Goal: Transaction & Acquisition: Purchase product/service

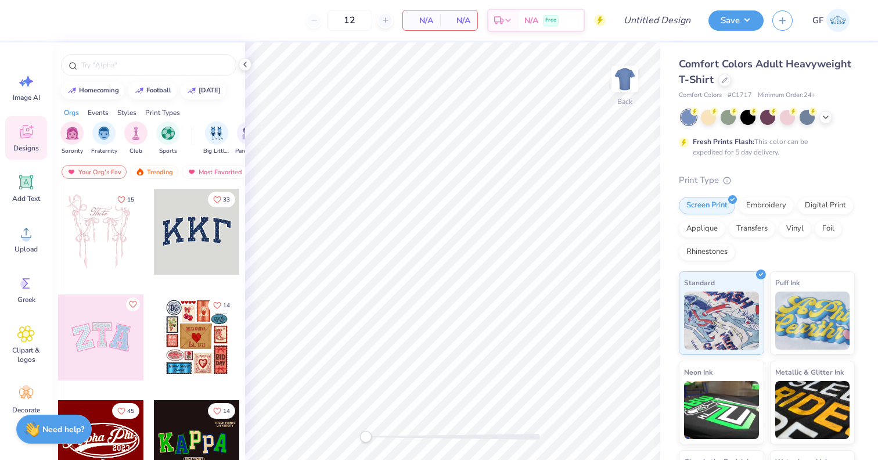
click at [717, 77] on div "Comfort Colors Adult Heavyweight T-Shirt" at bounding box center [766, 71] width 176 height 31
click at [724, 77] on icon at bounding box center [724, 79] width 6 height 6
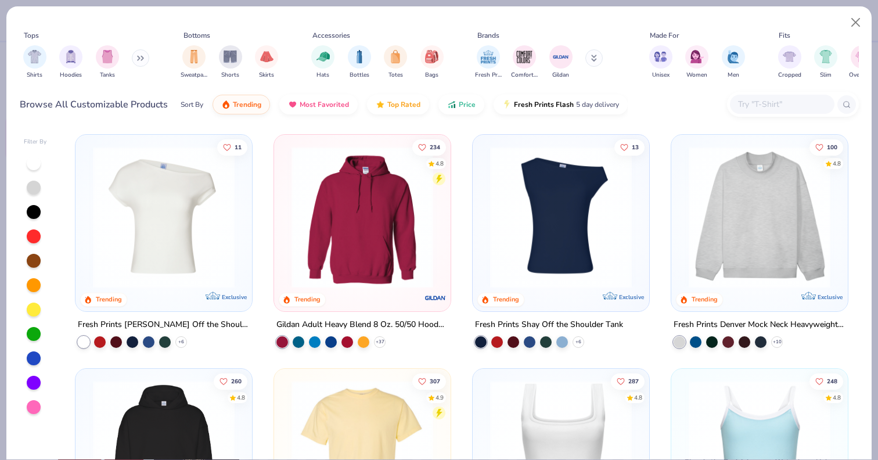
click at [139, 55] on button at bounding box center [140, 57] width 17 height 17
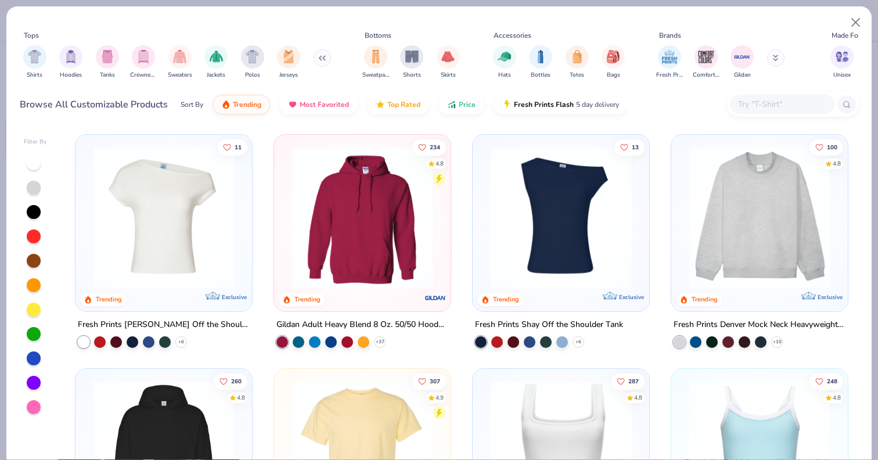
click at [139, 55] on img "filter for Crewnecks" at bounding box center [143, 56] width 13 height 13
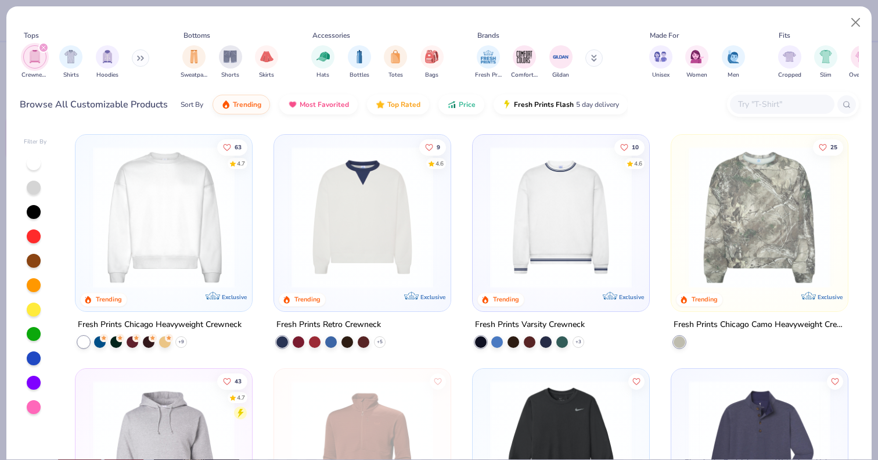
click at [192, 223] on img at bounding box center [163, 217] width 153 height 142
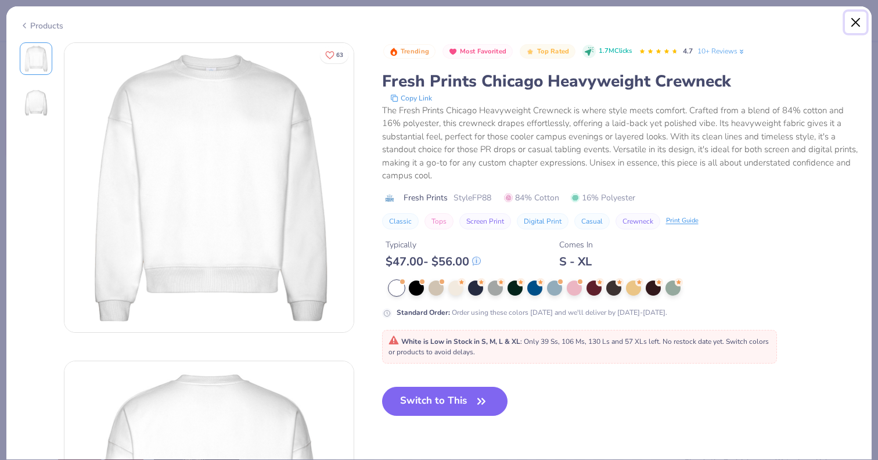
click at [856, 22] on button "Close" at bounding box center [855, 23] width 22 height 22
